Goal: Task Accomplishment & Management: Complete application form

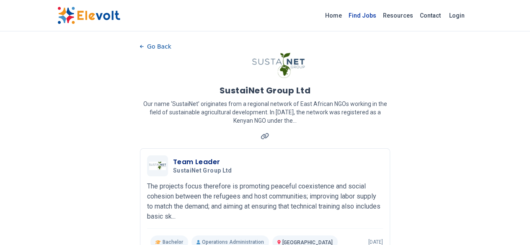
click at [380, 15] on link "Find Jobs" at bounding box center [362, 15] width 34 height 13
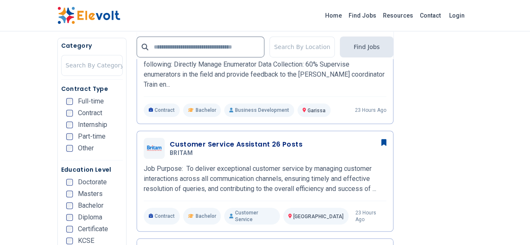
scroll to position [270, 0]
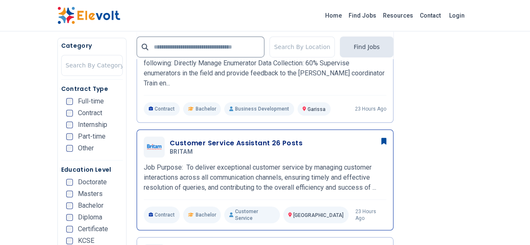
click at [181, 138] on h3 "Customer Service Assistant 26 Posts" at bounding box center [236, 143] width 133 height 10
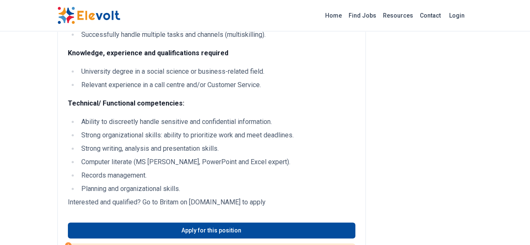
scroll to position [493, 0]
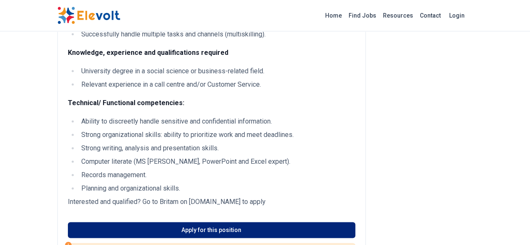
click at [121, 222] on link "Apply for this position" at bounding box center [211, 230] width 287 height 16
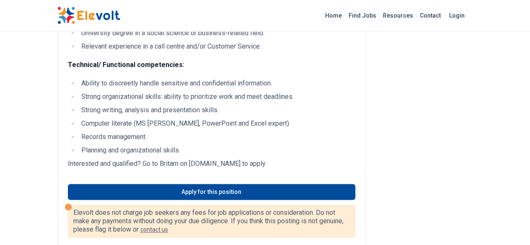
scroll to position [533, 0]
